Goal: Information Seeking & Learning: Learn about a topic

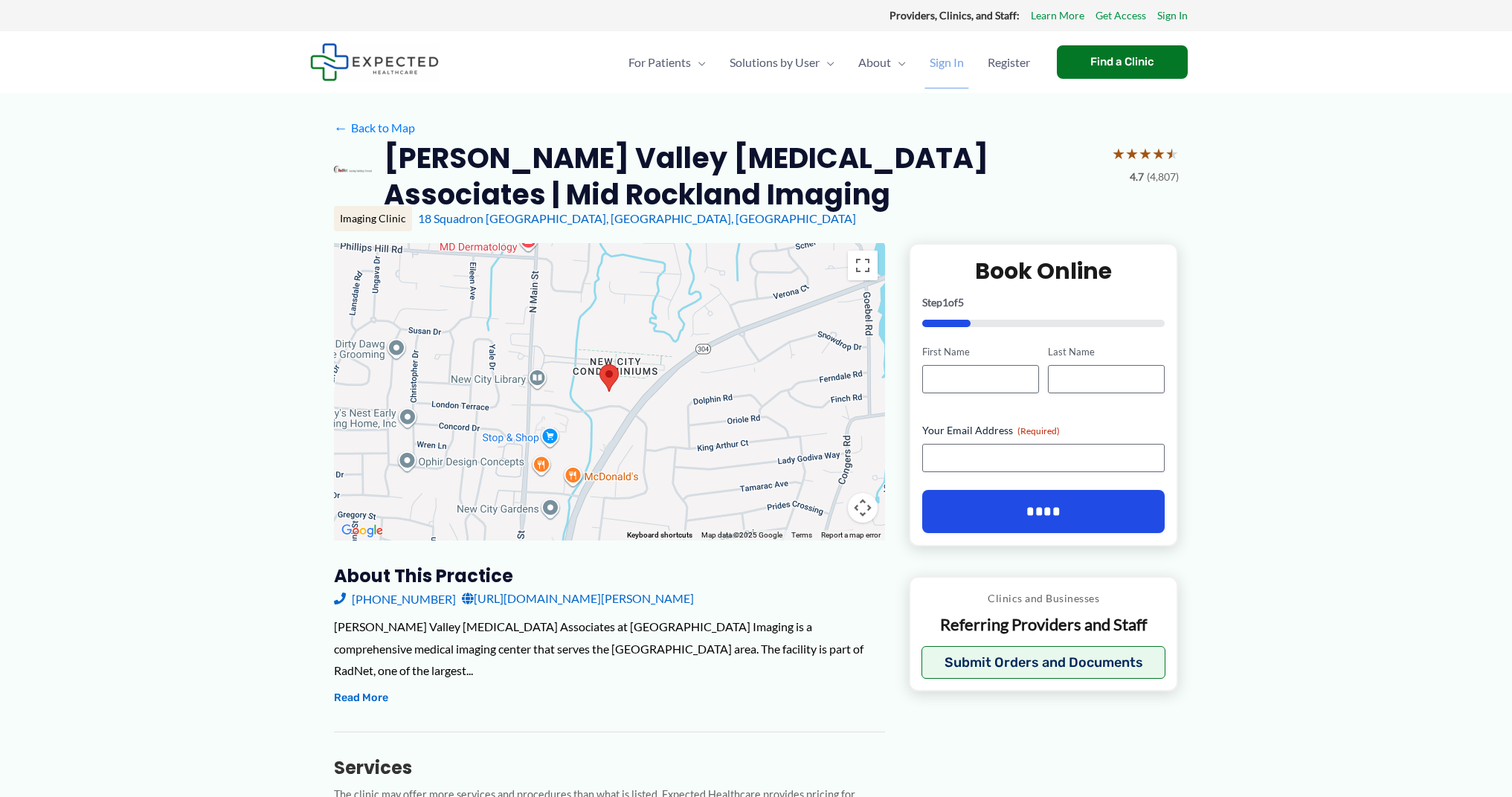
click at [939, 64] on span "Sign In" at bounding box center [946, 62] width 34 height 52
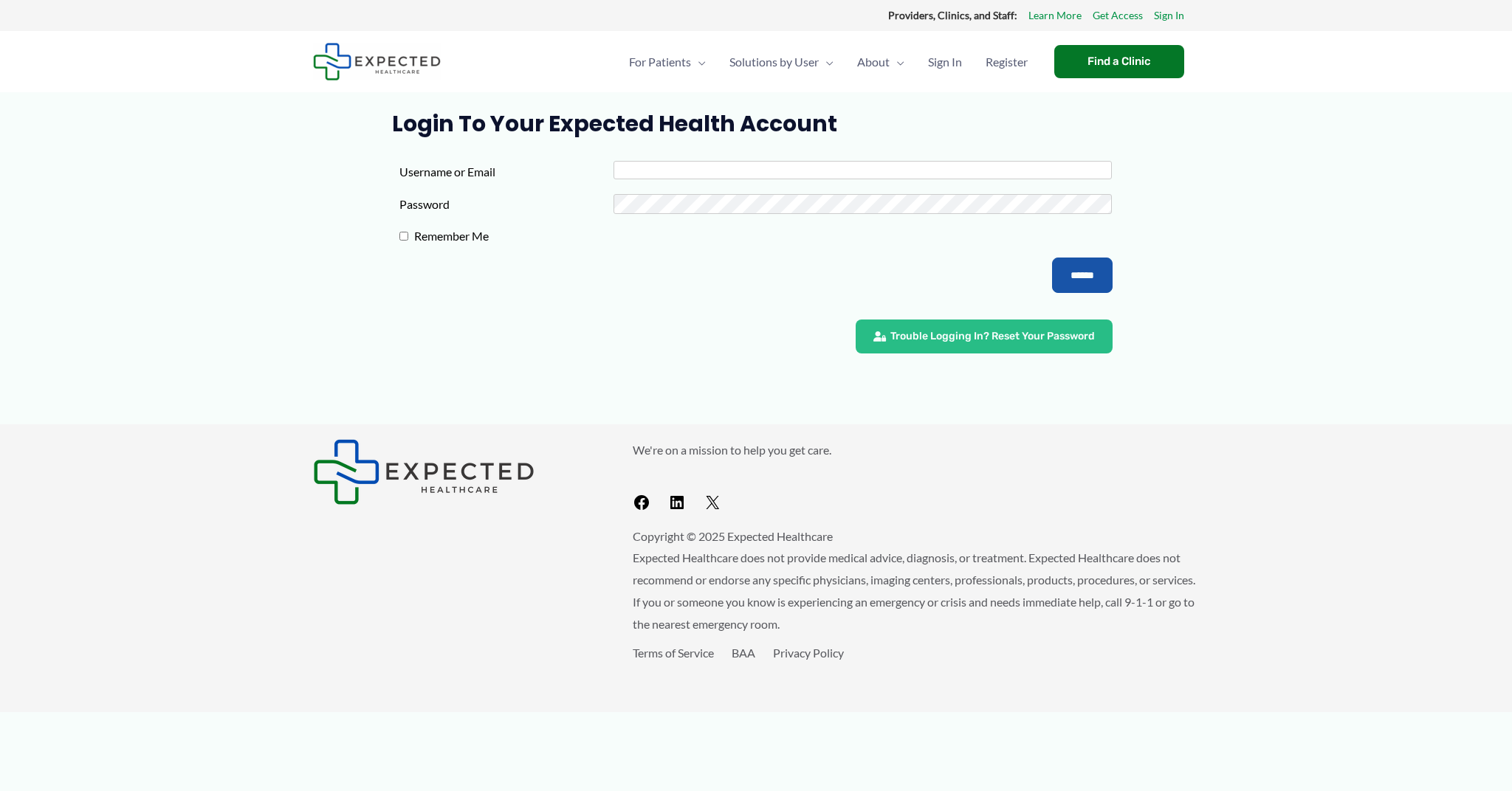
click at [639, 172] on input "Username or Email" at bounding box center [863, 169] width 499 height 18
click at [659, 193] on link "Resources" at bounding box center [706, 184] width 177 height 39
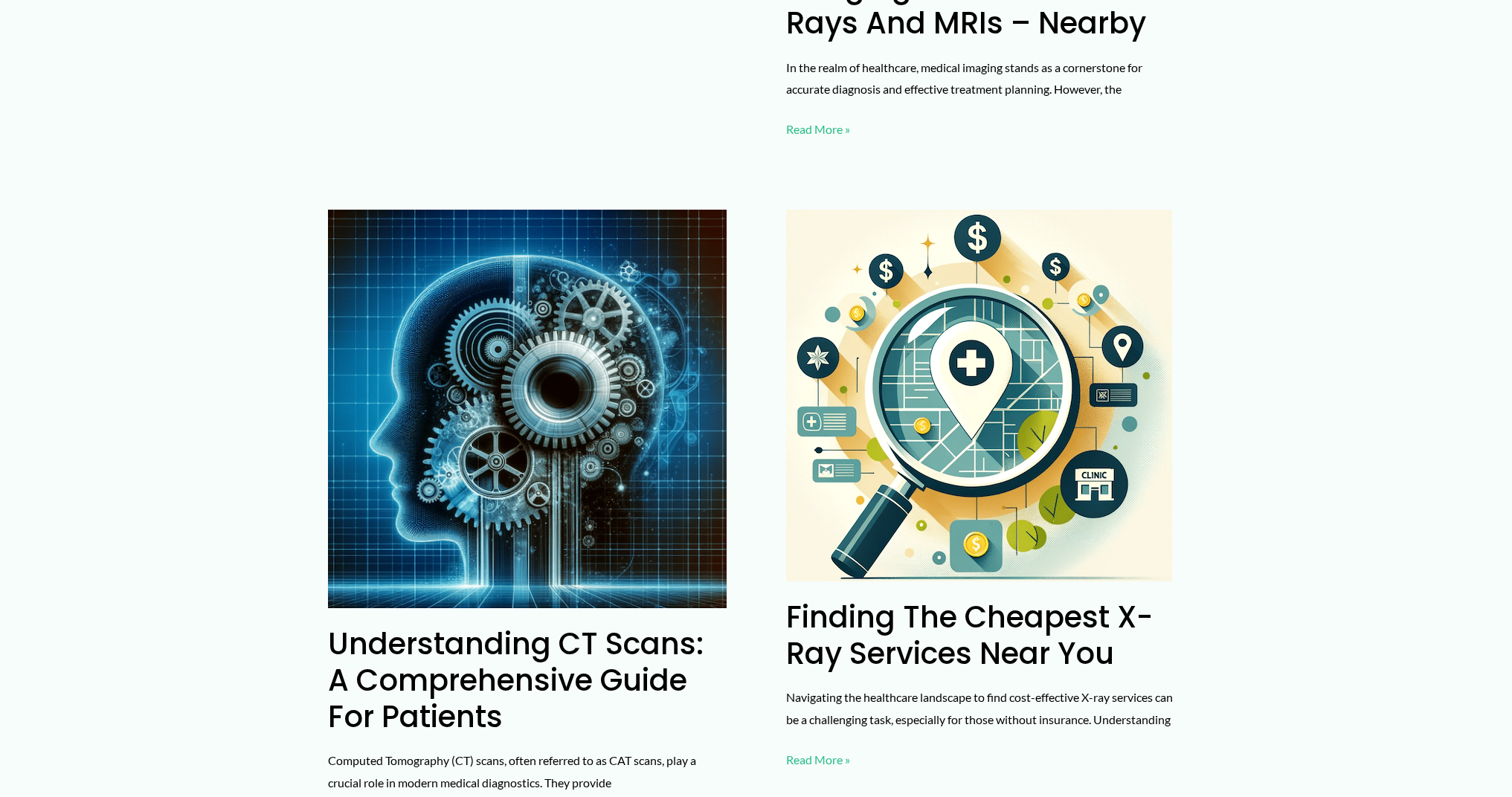
scroll to position [991, 0]
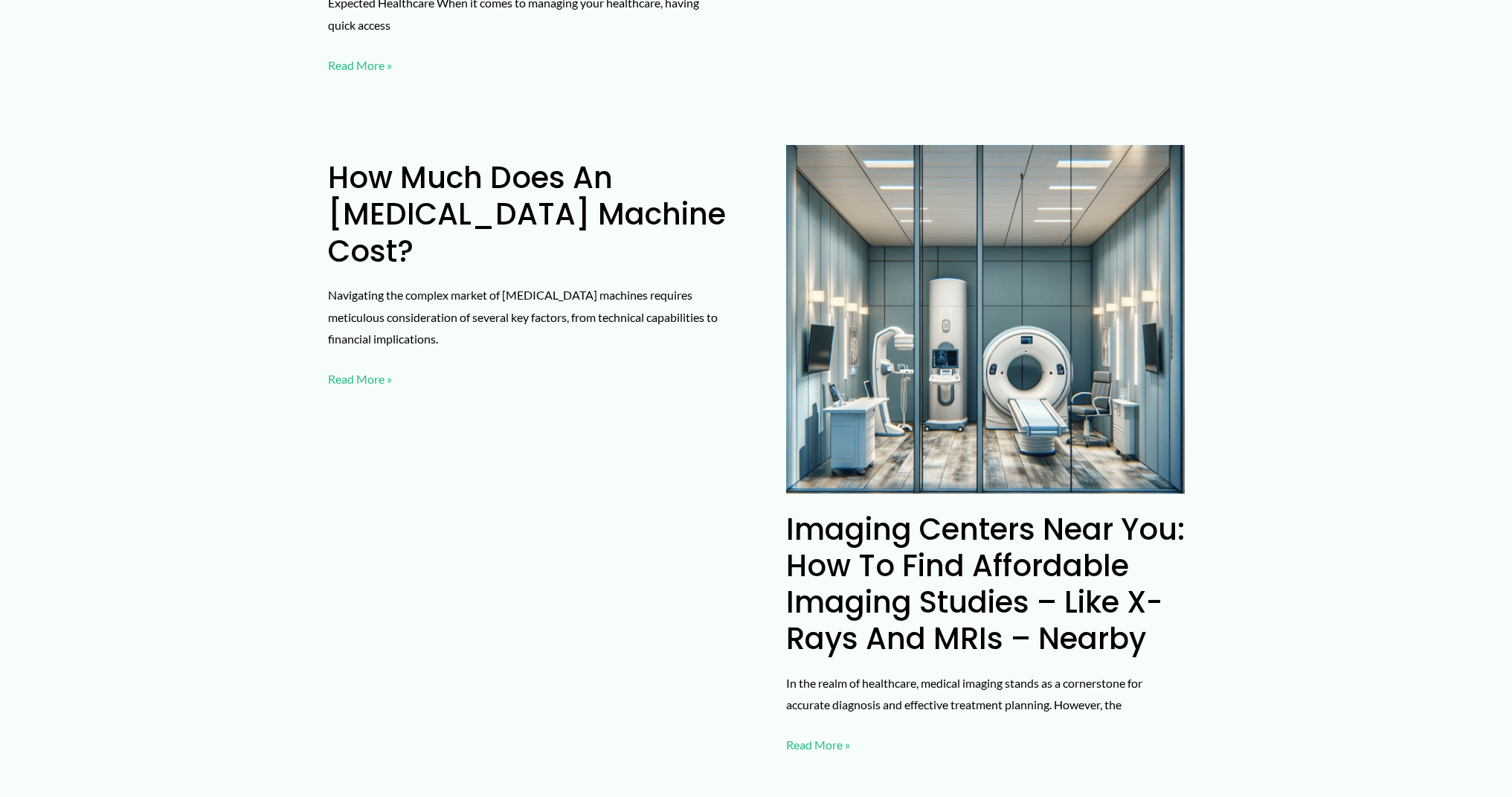
click at [431, 157] on link "How much does an [MEDICAL_DATA] machine cost?" at bounding box center [527, 214] width 398 height 114
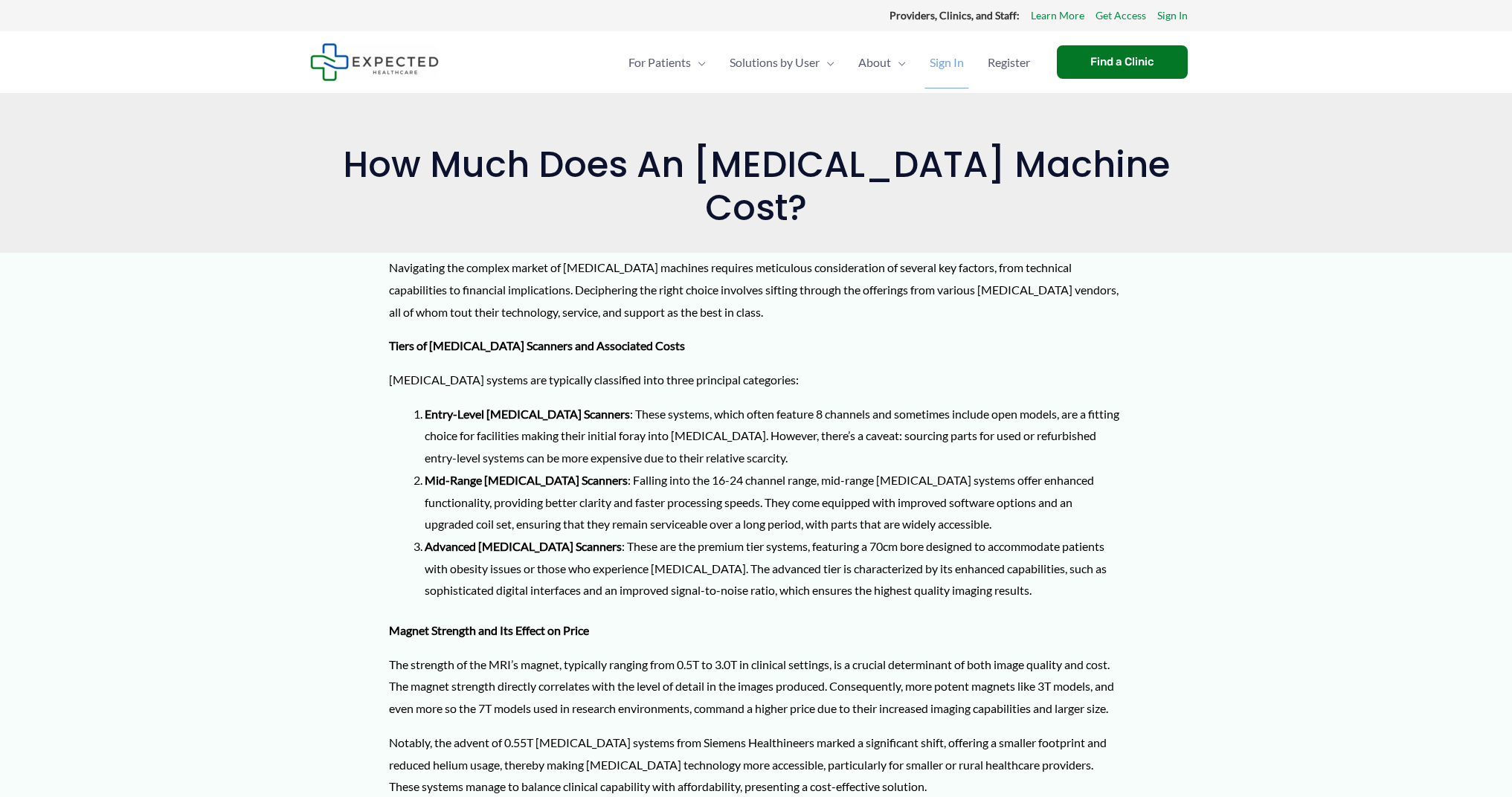
click at [937, 65] on span "Sign In" at bounding box center [946, 62] width 34 height 52
